Goal: Find specific page/section

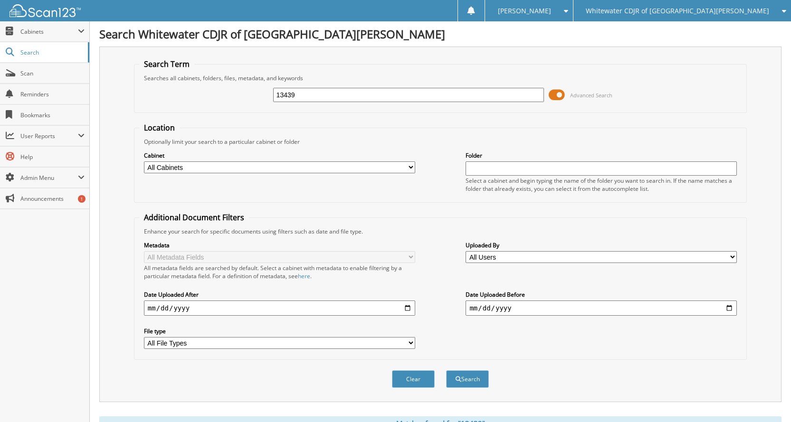
click at [343, 100] on input "13439" at bounding box center [408, 95] width 271 height 14
drag, startPoint x: 337, startPoint y: 99, endPoint x: 238, endPoint y: 98, distance: 99.8
click at [238, 99] on div "13439 Advanced Search" at bounding box center [440, 95] width 602 height 26
click at [446, 371] on button "Search" at bounding box center [467, 380] width 43 height 18
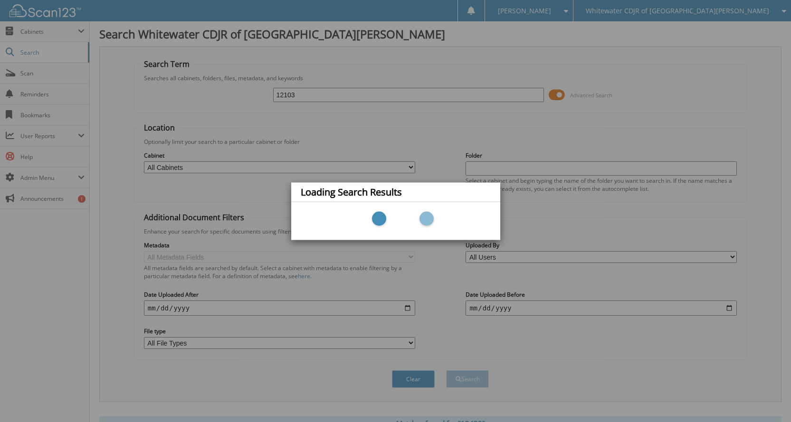
type input "12103"
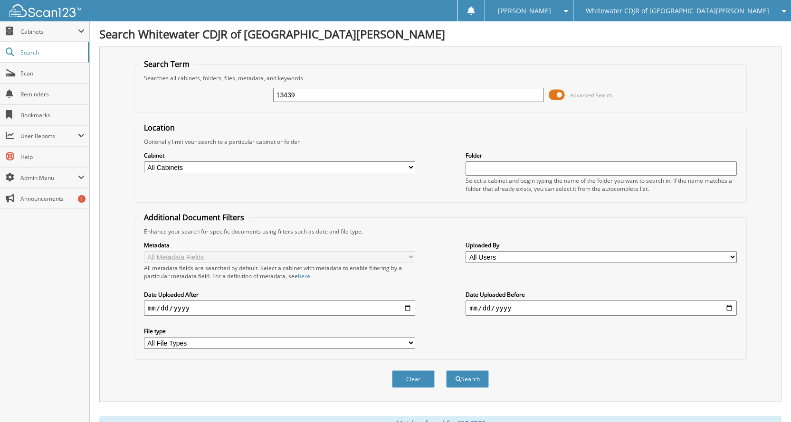
click at [317, 93] on input "13439" at bounding box center [408, 95] width 271 height 14
drag, startPoint x: 317, startPoint y: 96, endPoint x: 205, endPoint y: 91, distance: 112.7
click at [205, 91] on div "13439 Advanced Search" at bounding box center [440, 95] width 602 height 26
type input "12103"
click at [478, 383] on button "Search" at bounding box center [467, 380] width 43 height 18
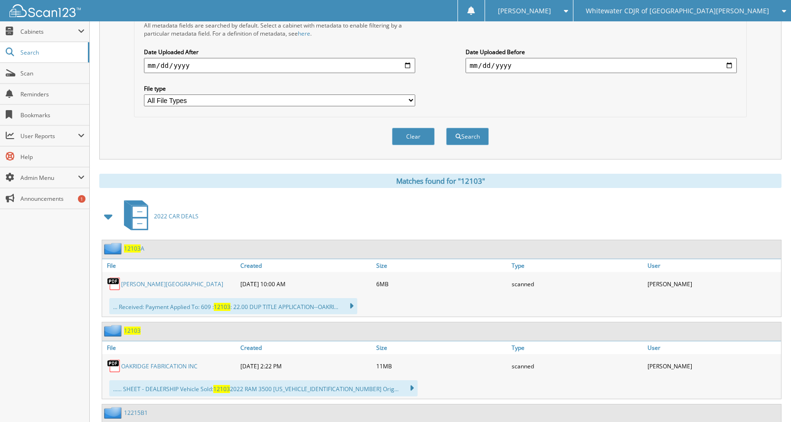
scroll to position [333, 0]
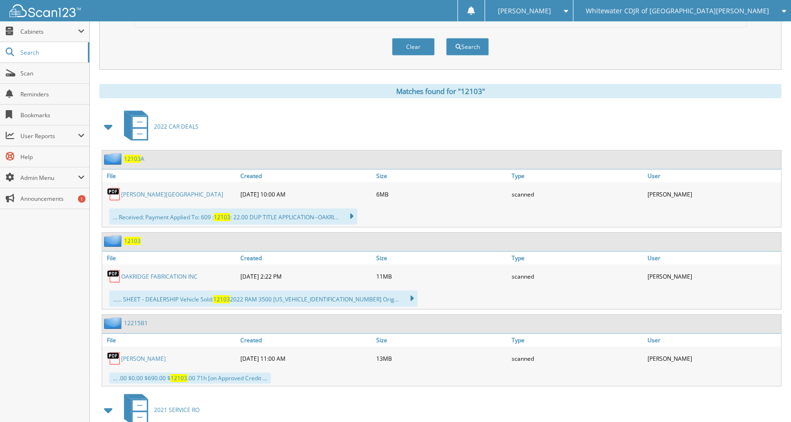
click at [171, 280] on link "OAKRIDGE FABRICATION INC" at bounding box center [159, 277] width 76 height 8
